Goal: Transaction & Acquisition: Obtain resource

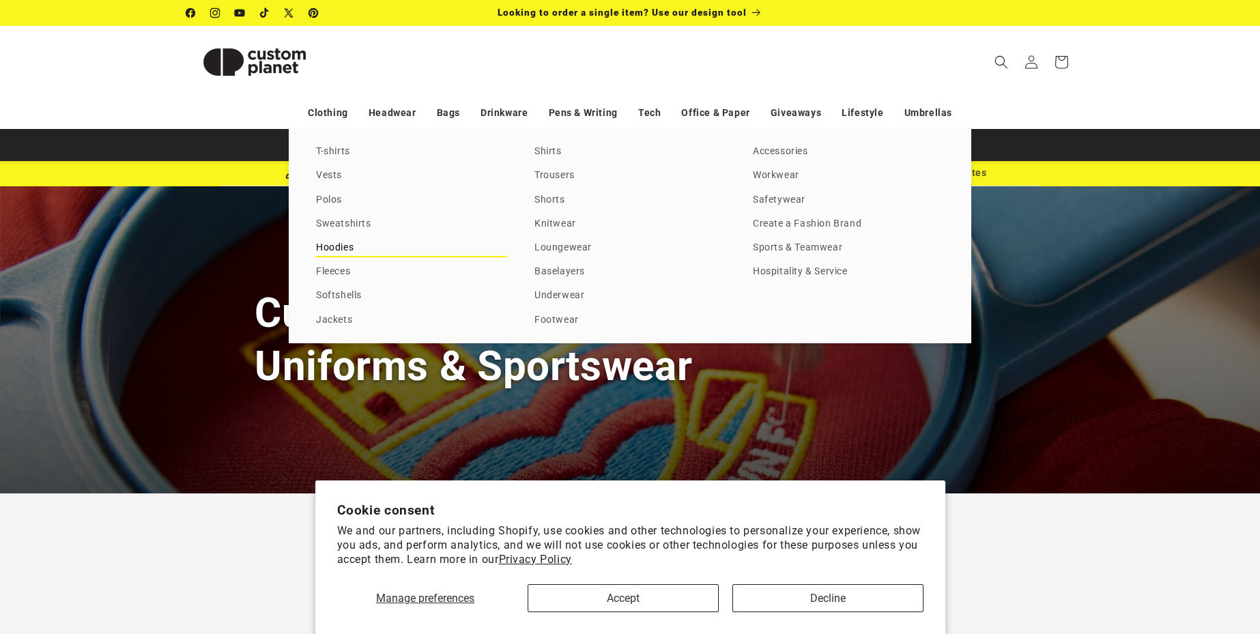
click at [337, 242] on link "Hoodies" at bounding box center [411, 248] width 191 height 18
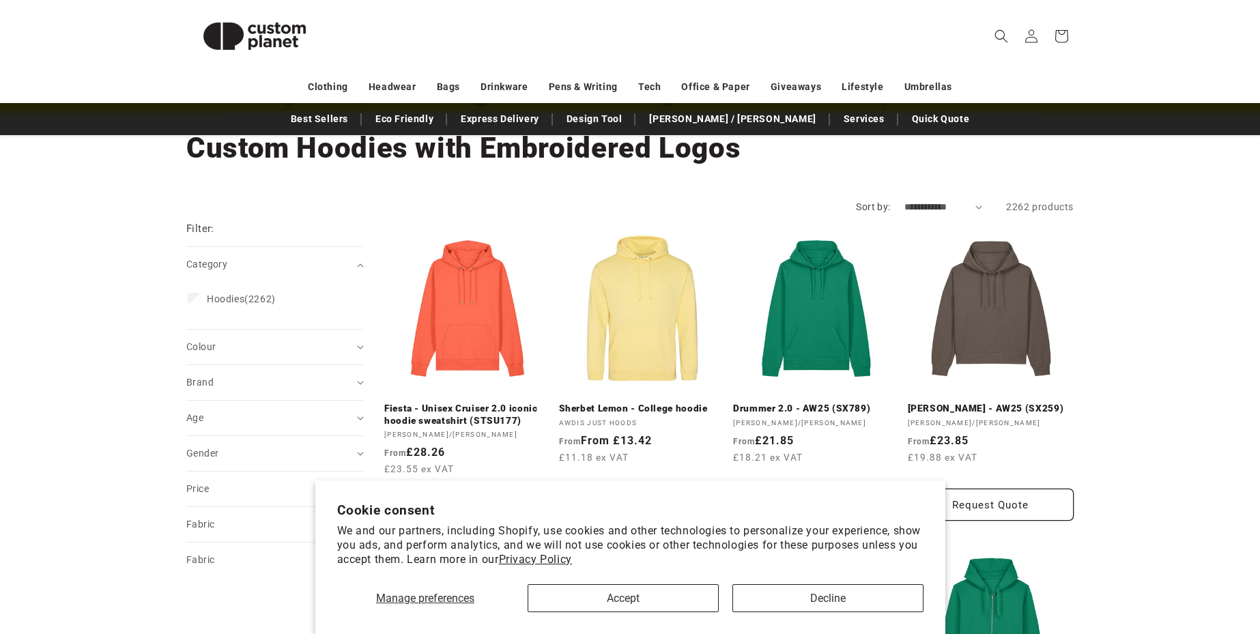
scroll to position [106, 0]
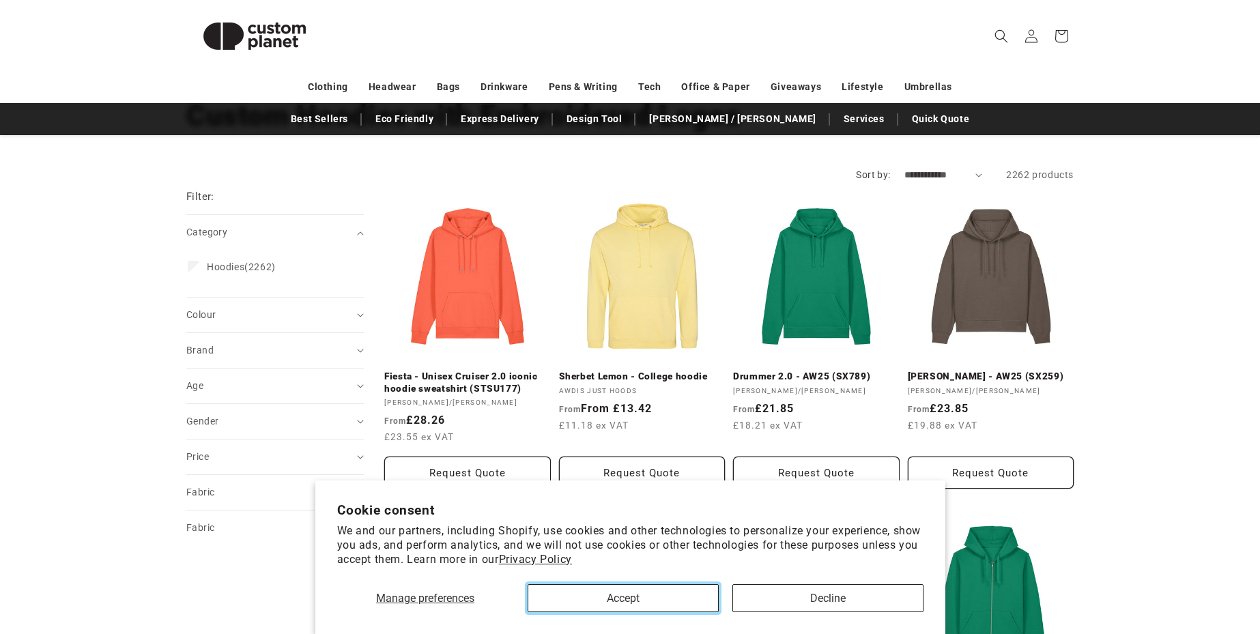
click at [652, 603] on button "Accept" at bounding box center [623, 598] width 191 height 28
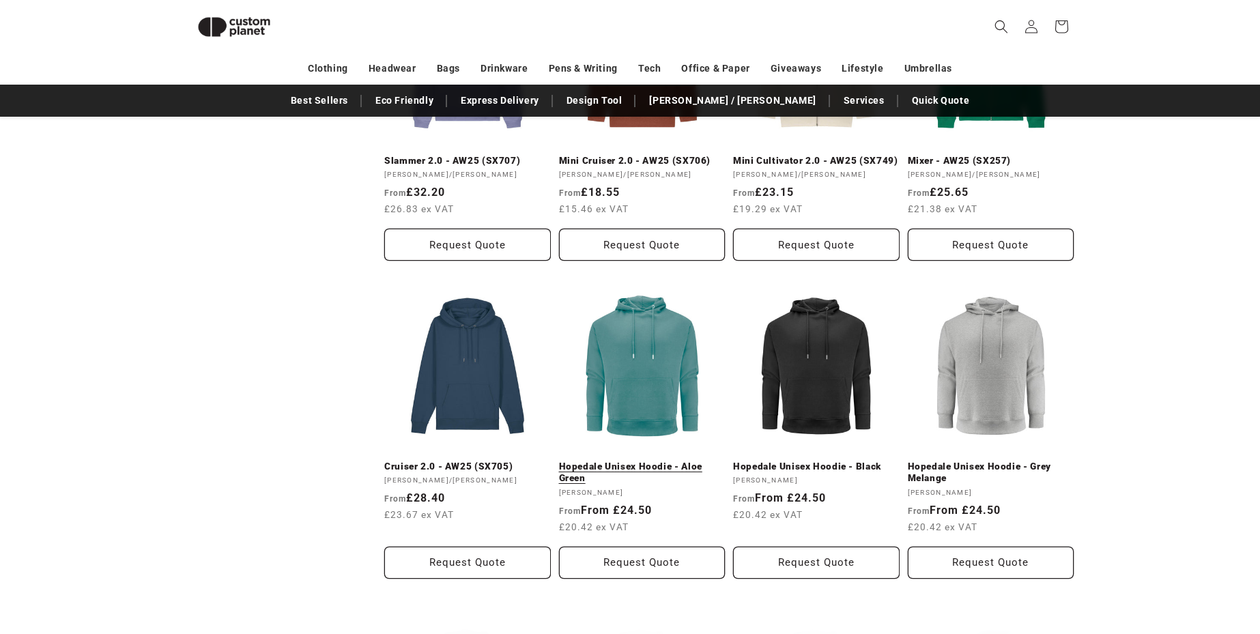
scroll to position [636, 0]
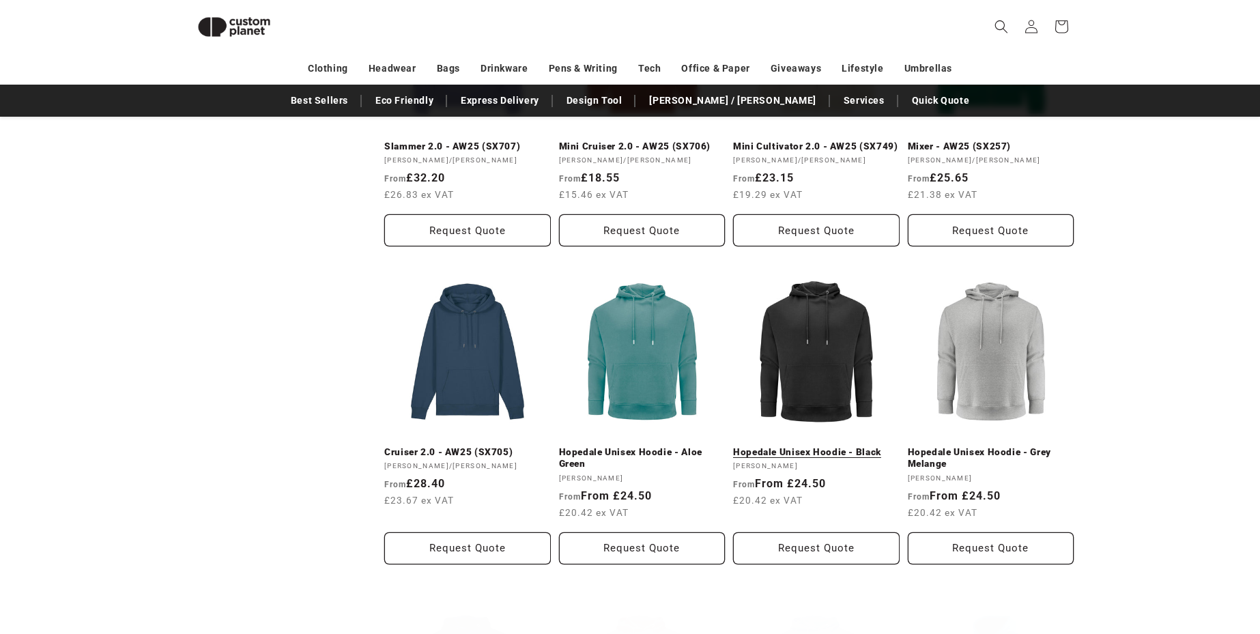
click at [805, 446] on link "Hopedale Unisex Hoodie - Black" at bounding box center [816, 452] width 167 height 12
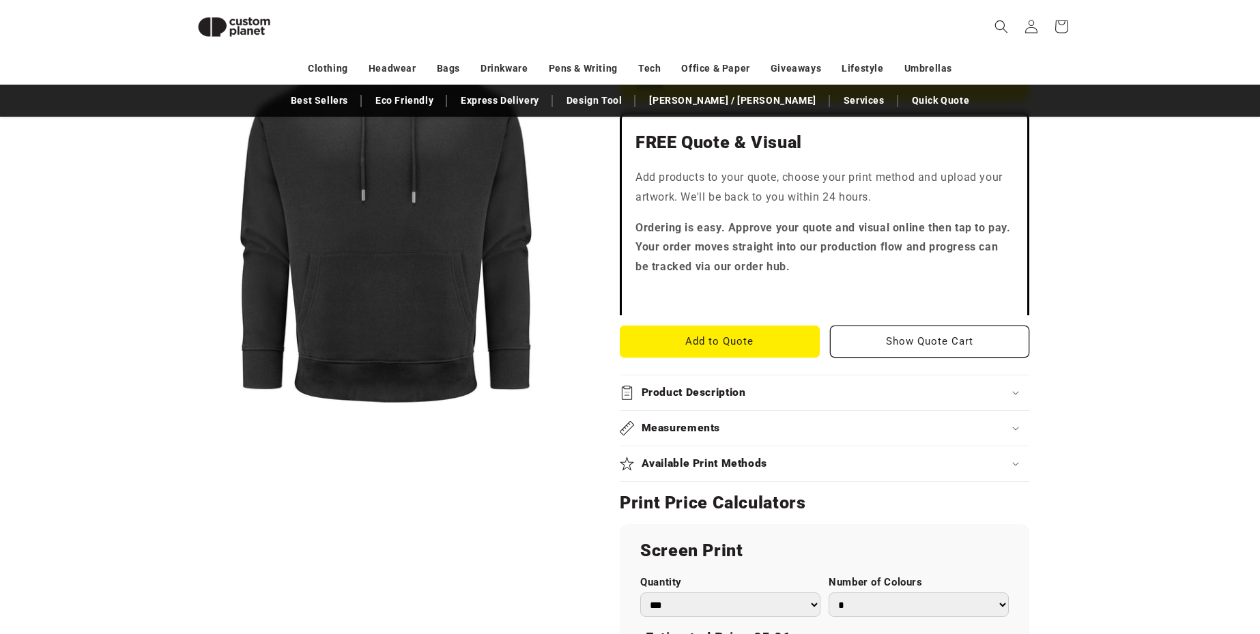
scroll to position [398, 0]
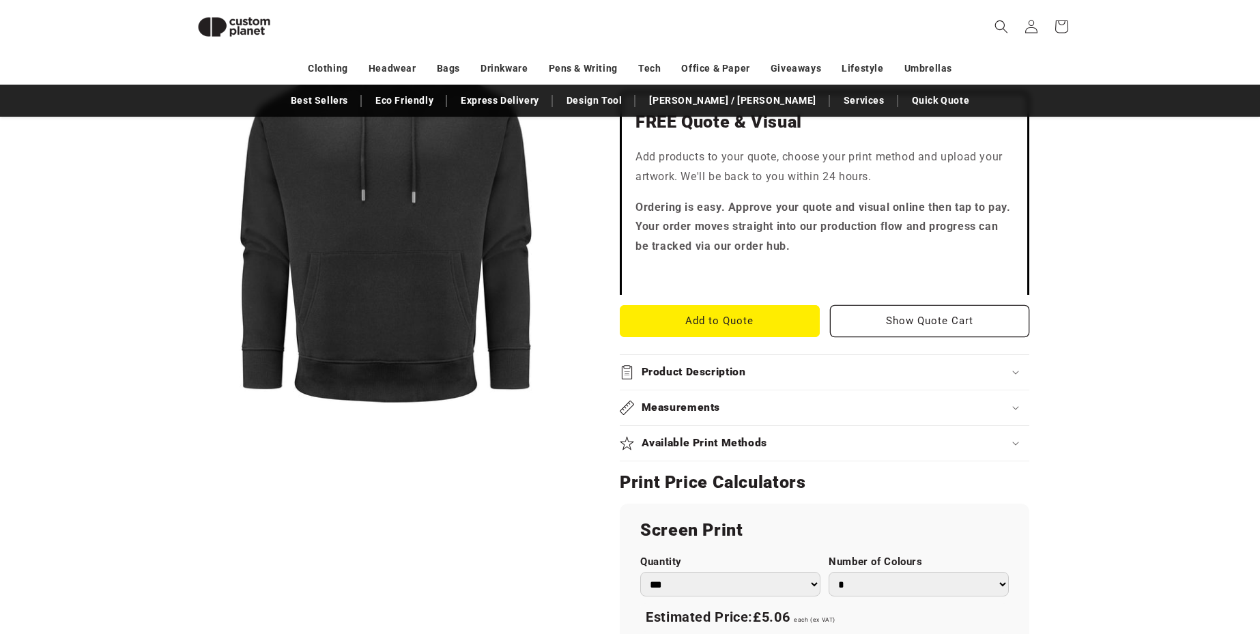
click at [713, 442] on h2 "Available Print Methods" at bounding box center [705, 443] width 126 height 14
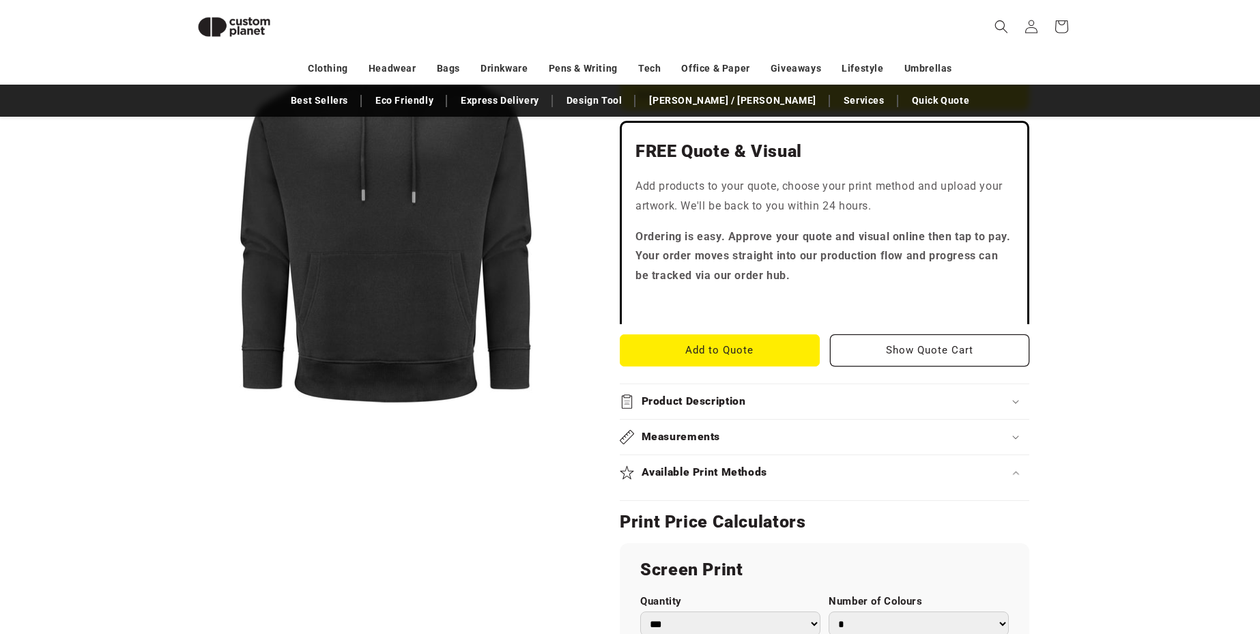
scroll to position [239, 0]
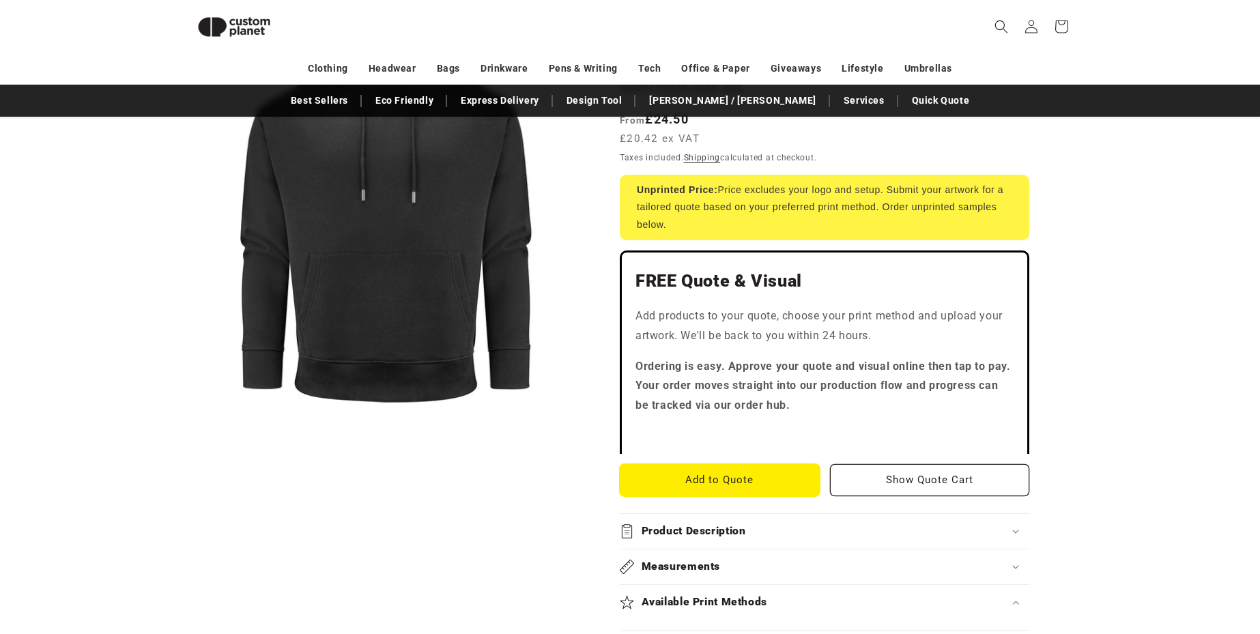
click at [728, 473] on button "Add to Quote" at bounding box center [720, 480] width 200 height 32
click at [1144, 337] on product-info "Skip to product information Open media 1 in modal 1 / of 1 James Harvest Hopeda…" at bounding box center [630, 644] width 1260 height 1431
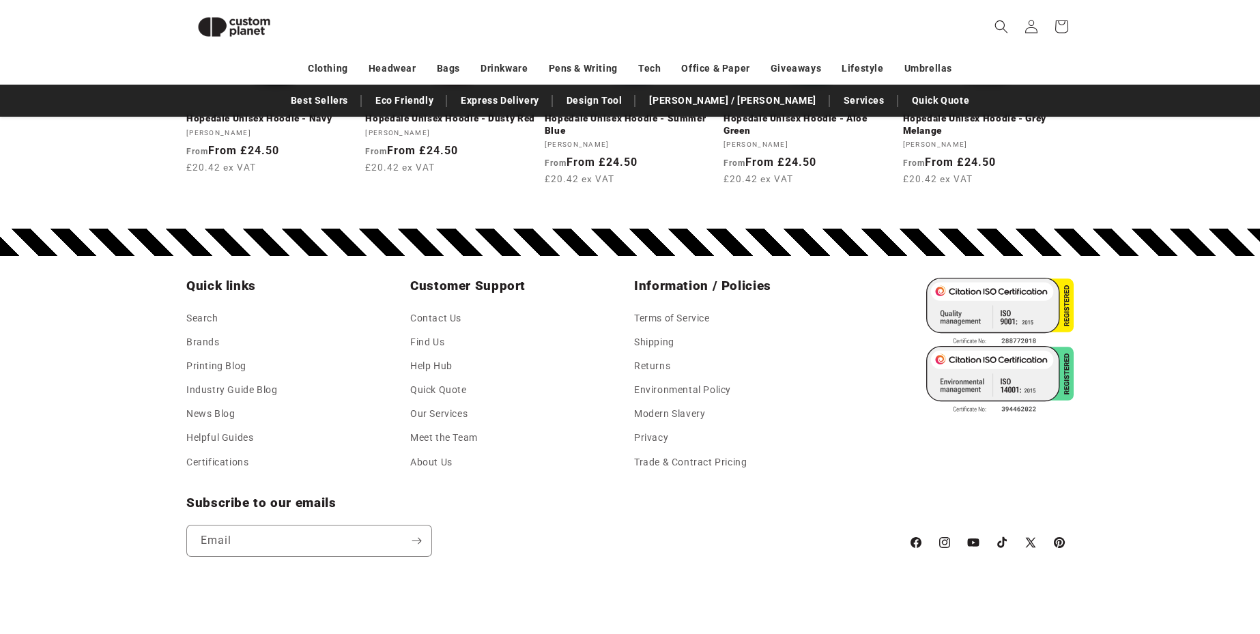
scroll to position [1921, 0]
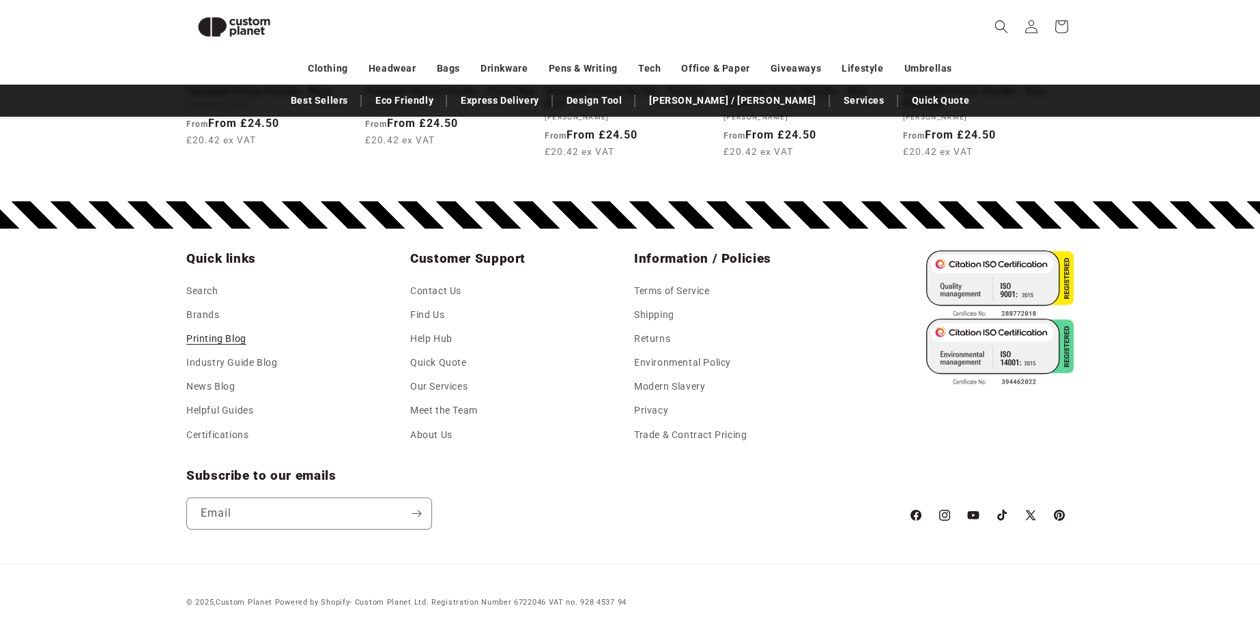
click at [229, 340] on link "Printing Blog" at bounding box center [216, 339] width 60 height 24
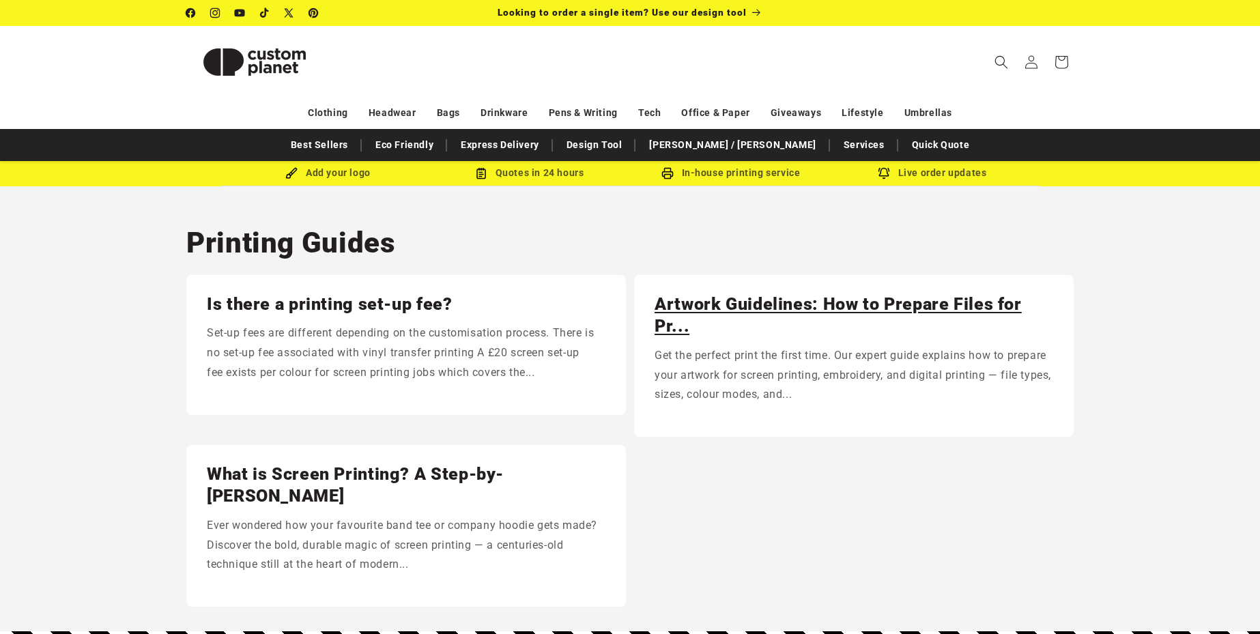
click at [676, 300] on link "Artwork Guidelines: How to Prepare Files for Pr..." at bounding box center [854, 316] width 399 height 44
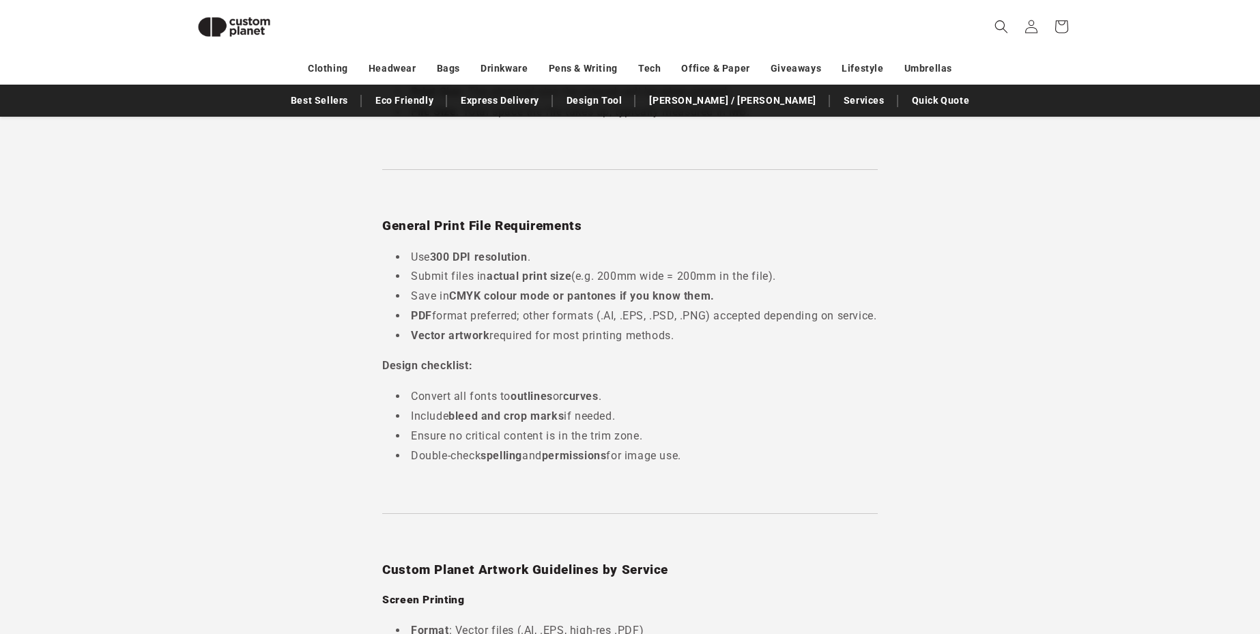
scroll to position [604, 0]
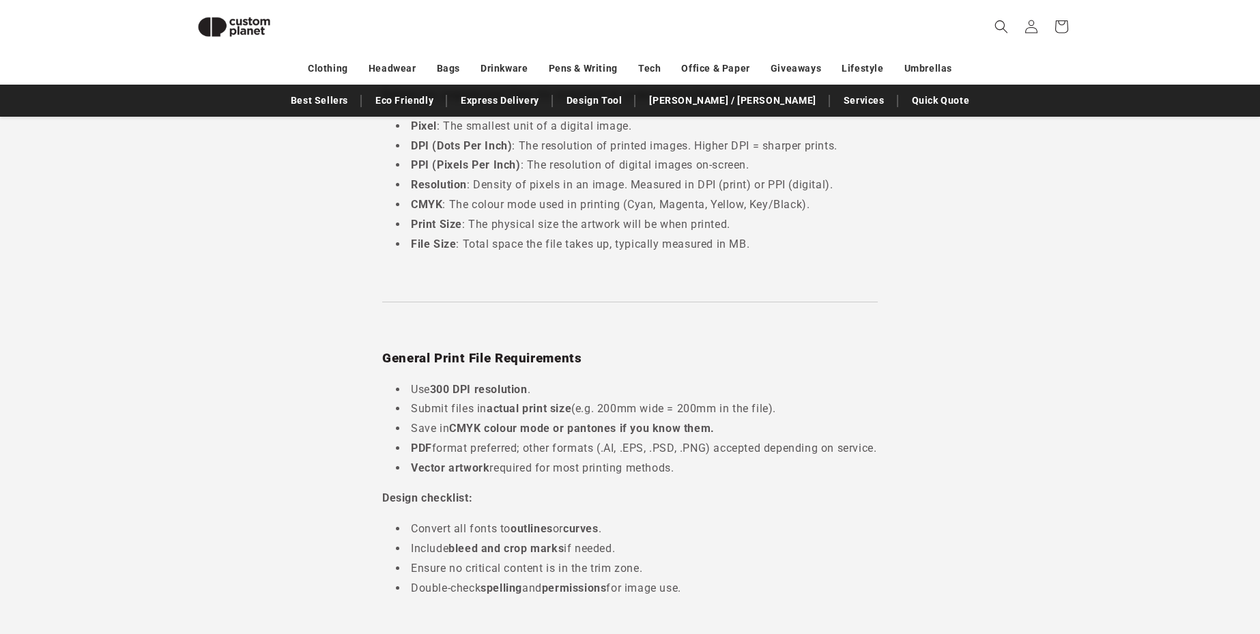
scroll to position [468, 0]
